Goal: Information Seeking & Learning: Learn about a topic

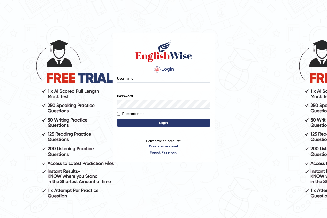
click at [140, 82] on div "Username" at bounding box center [163, 83] width 93 height 15
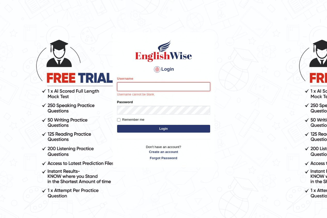
click at [139, 86] on input "Username" at bounding box center [163, 86] width 93 height 9
type input "Tarni_parramatta"
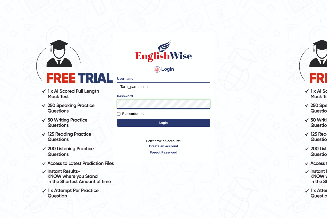
click at [117, 119] on button "Login" at bounding box center [163, 123] width 93 height 8
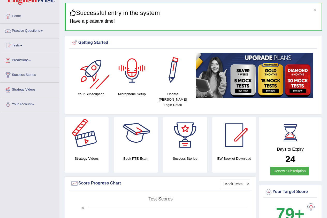
scroll to position [26, 0]
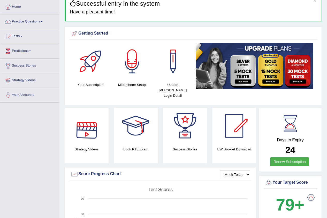
click at [87, 136] on div at bounding box center [86, 126] width 36 height 36
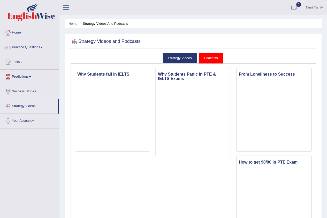
scroll to position [26, 0]
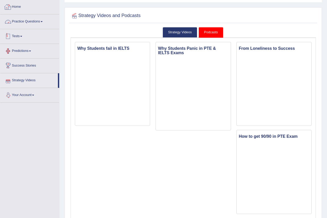
click at [26, 50] on link "Predictions" at bounding box center [29, 50] width 59 height 13
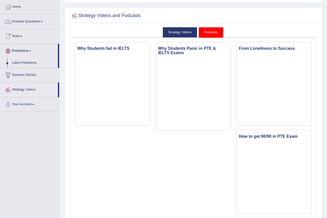
click at [19, 37] on link "Tests" at bounding box center [29, 35] width 59 height 13
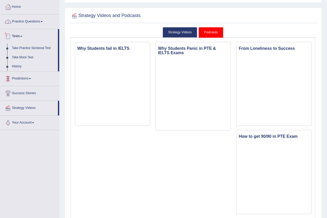
click at [24, 24] on link "Practice Questions" at bounding box center [29, 20] width 59 height 13
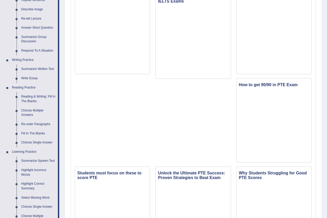
scroll to position [0, 0]
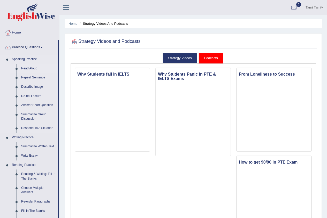
click at [30, 67] on link "Read Aloud" at bounding box center [38, 68] width 39 height 9
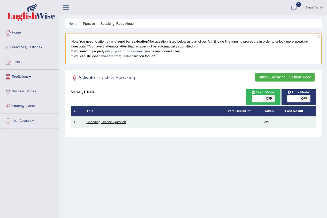
click at [110, 121] on link "Speaking Unlock Question" at bounding box center [105, 122] width 39 height 4
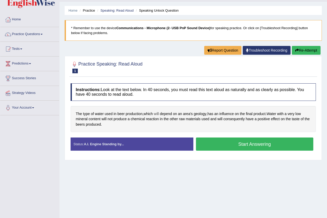
scroll to position [26, 0]
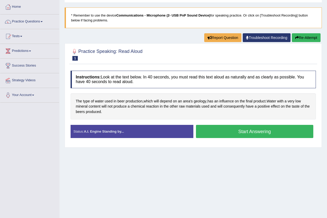
click at [254, 134] on button "Start Answering" at bounding box center [254, 131] width 117 height 13
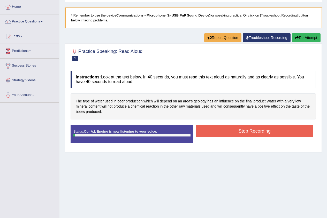
click at [237, 132] on button "Stop Recording" at bounding box center [254, 131] width 117 height 12
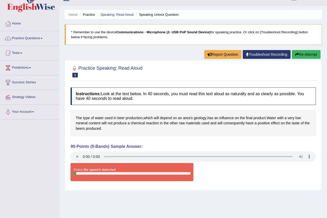
scroll to position [0, 0]
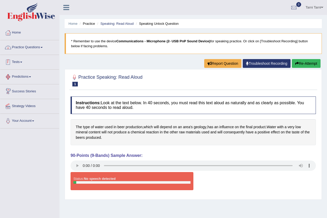
click at [20, 50] on link "Practice Questions" at bounding box center [29, 46] width 59 height 13
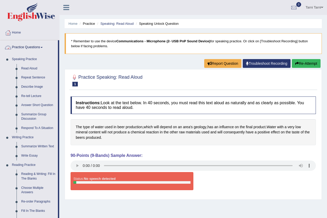
click at [34, 50] on link "Practice Questions" at bounding box center [29, 46] width 58 height 13
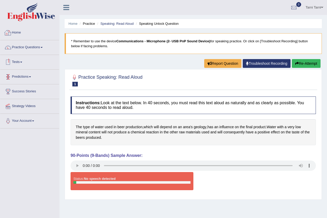
click at [22, 32] on link "Home" at bounding box center [29, 32] width 59 height 13
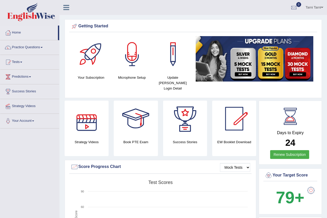
click at [84, 118] on div at bounding box center [86, 119] width 36 height 36
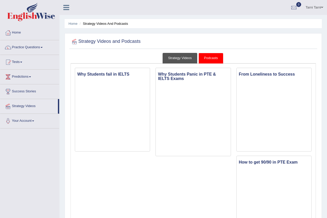
click at [181, 57] on link "Strategy Videos" at bounding box center [179, 58] width 35 height 11
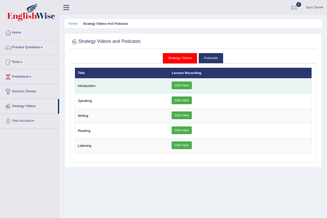
click at [177, 84] on link "Click Here" at bounding box center [181, 86] width 20 height 8
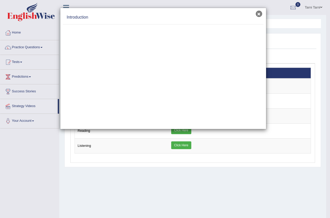
click at [259, 16] on button "×" at bounding box center [259, 14] width 6 height 6
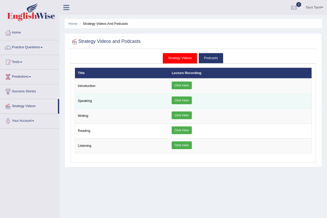
click at [185, 96] on td "Click Here" at bounding box center [240, 101] width 142 height 15
click at [184, 99] on link "Click Here" at bounding box center [181, 101] width 20 height 8
